Goal: Check status: Check status

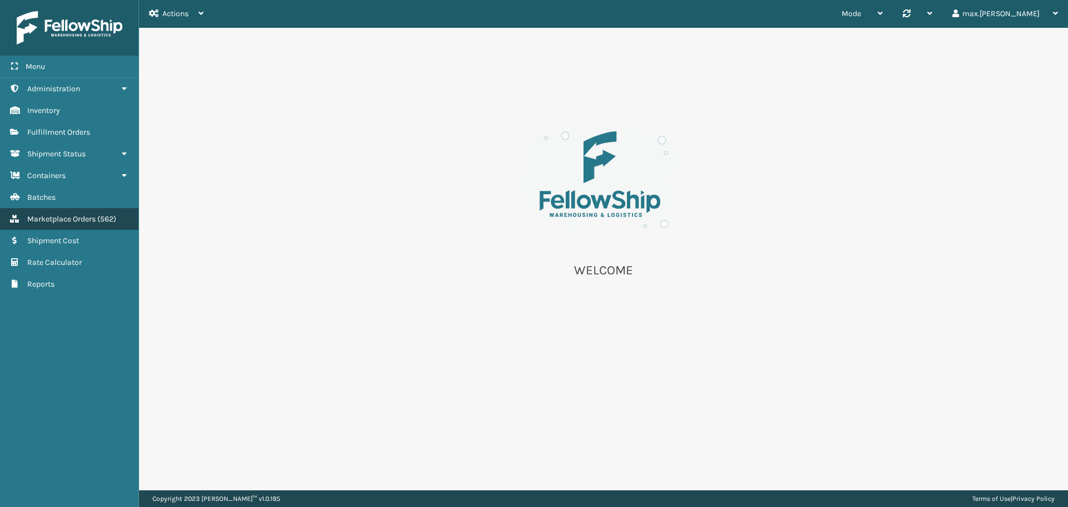
click at [65, 218] on span "Marketplace Orders" at bounding box center [61, 218] width 68 height 9
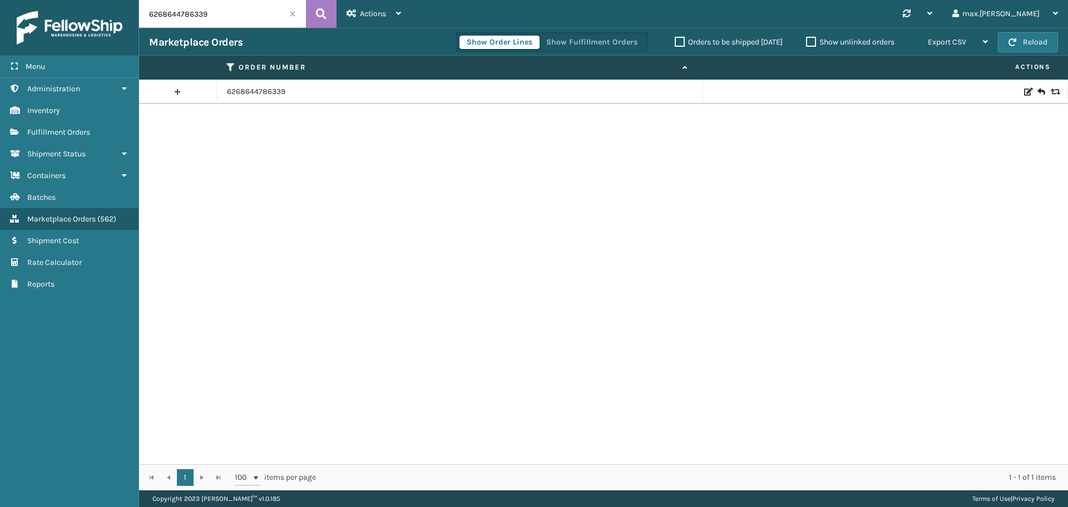
click at [188, 9] on input "6268644786339" at bounding box center [222, 14] width 167 height 28
paste input "7200077987"
type input "6267200077987"
click at [179, 95] on link at bounding box center [177, 92] width 77 height 18
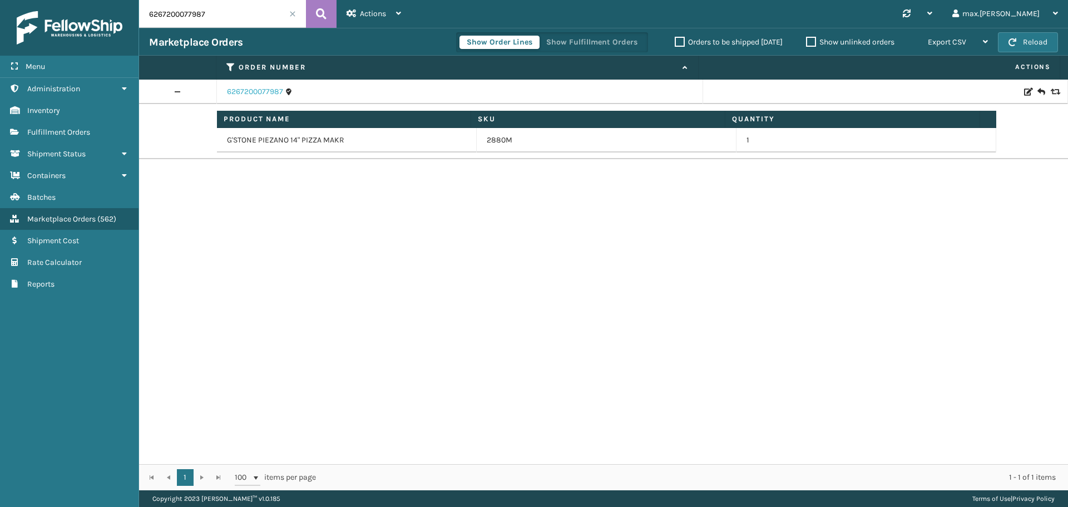
click at [246, 90] on link "6267200077987" at bounding box center [255, 91] width 56 height 11
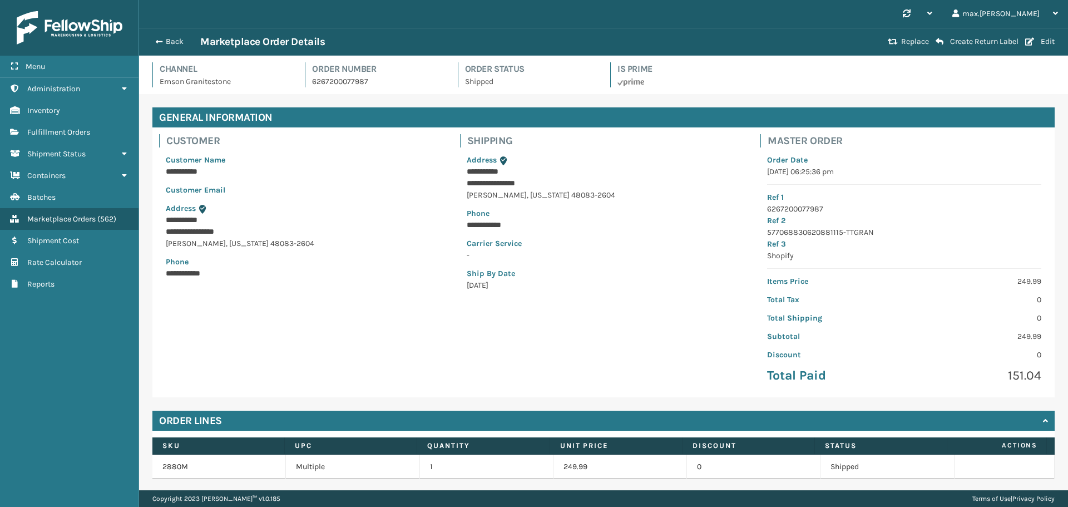
scroll to position [69, 0]
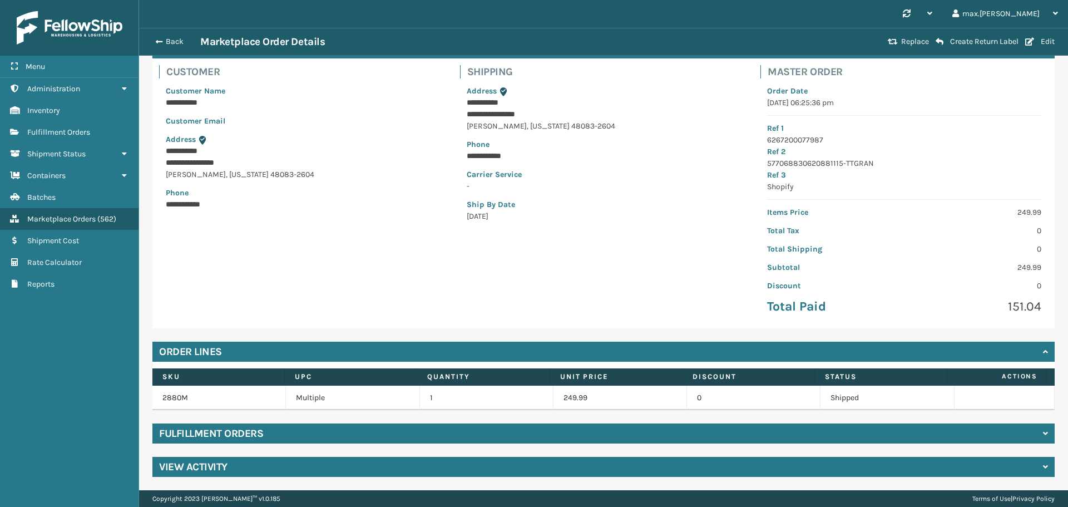
click at [303, 426] on div "Fulfillment Orders" at bounding box center [603, 433] width 902 height 20
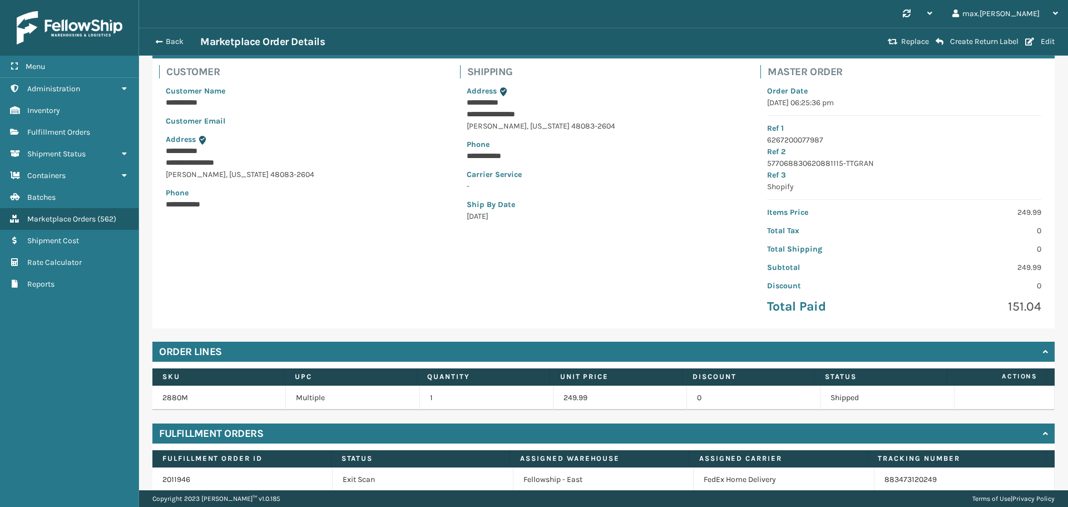
scroll to position [117, 0]
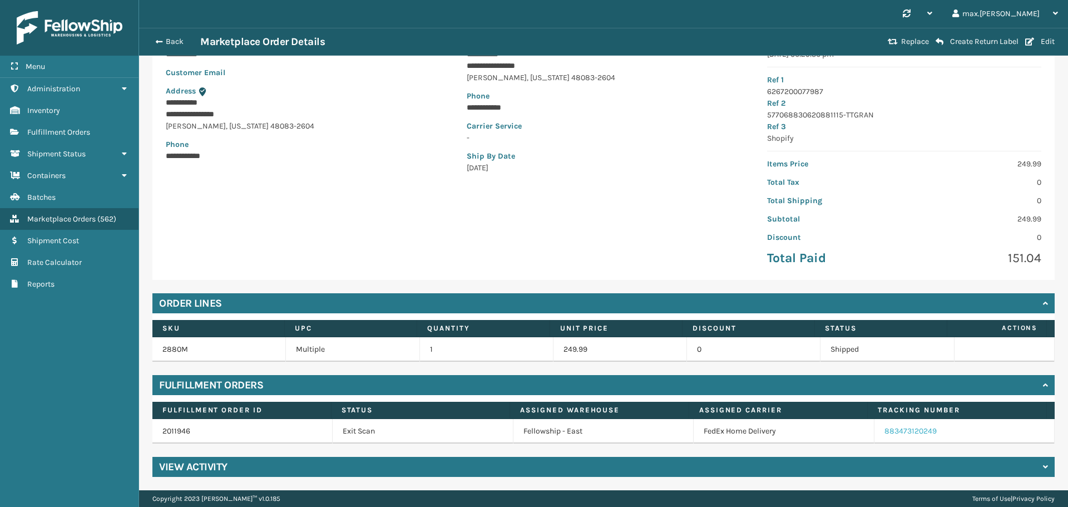
click at [885, 432] on link "883473120249" at bounding box center [911, 430] width 52 height 9
click at [1043, 466] on icon at bounding box center [1045, 467] width 5 height 8
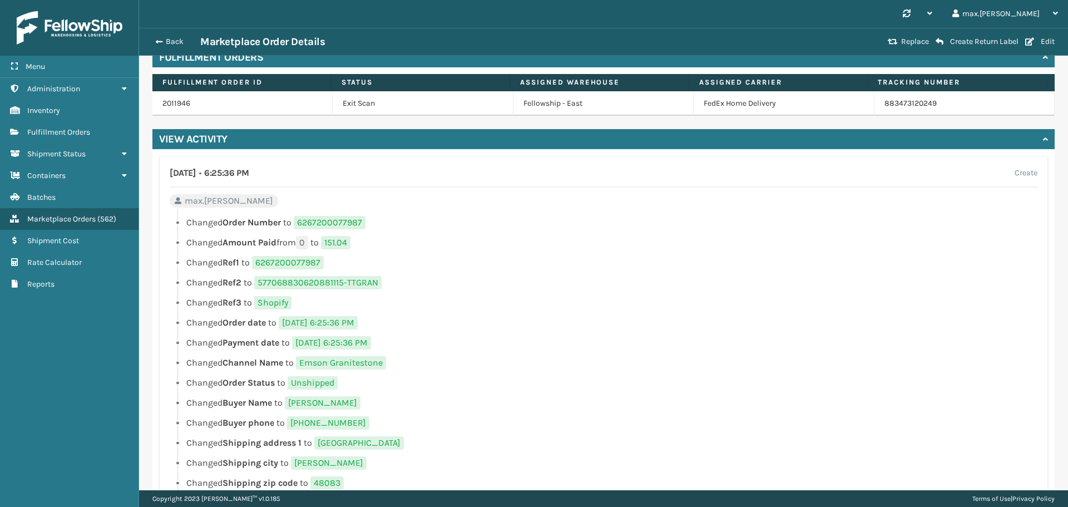
scroll to position [297, 0]
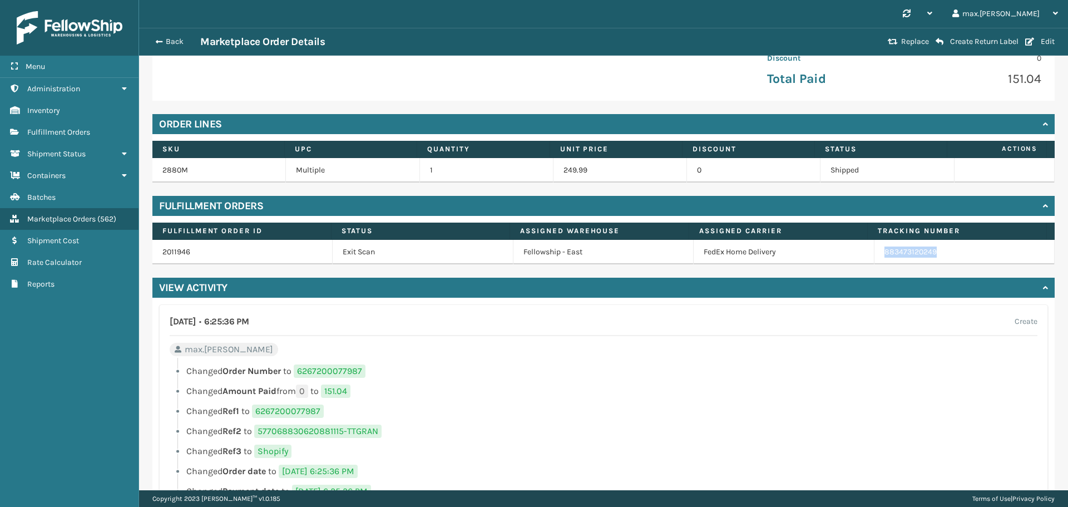
drag, startPoint x: 940, startPoint y: 253, endPoint x: 872, endPoint y: 246, distance: 68.1
click at [875, 246] on td "883473120249" at bounding box center [965, 252] width 180 height 24
copy link "883473120249"
